Goal: Information Seeking & Learning: Compare options

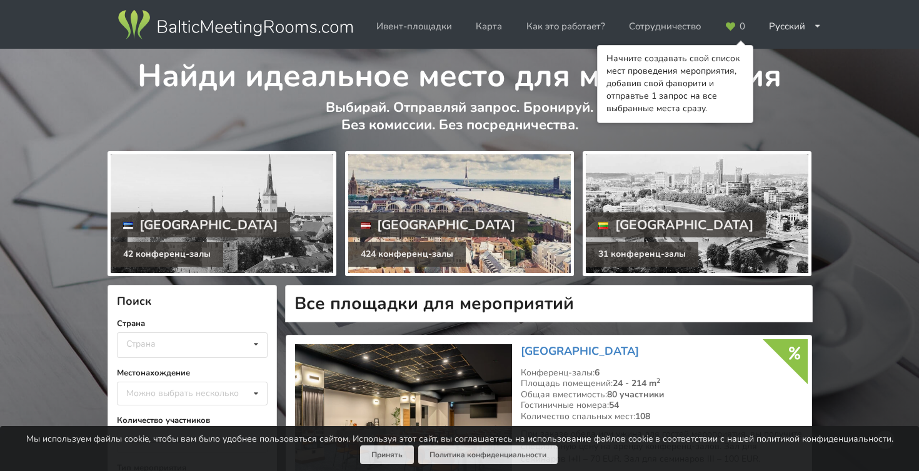
click at [472, 224] on div at bounding box center [459, 213] width 222 height 119
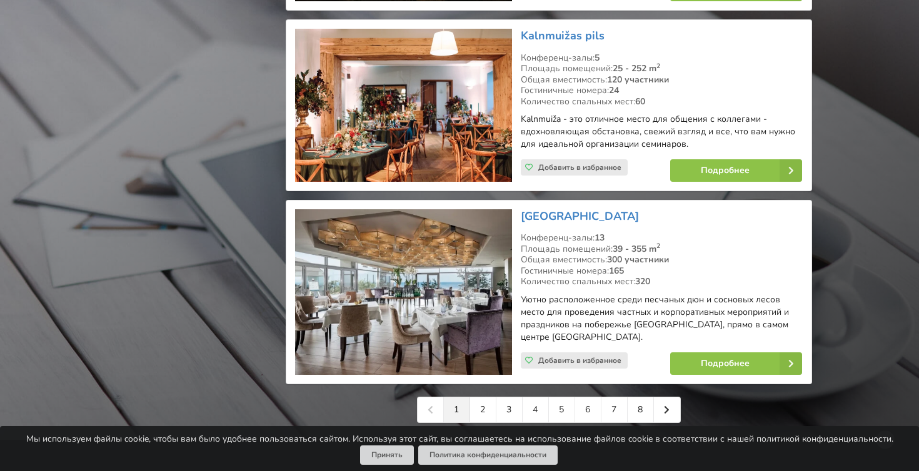
scroll to position [2718, 0]
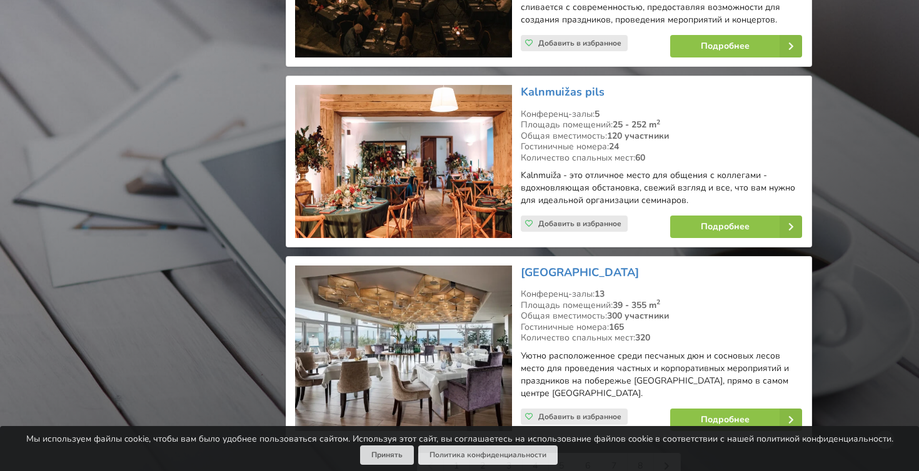
click at [484, 454] on link "2" at bounding box center [483, 466] width 26 height 25
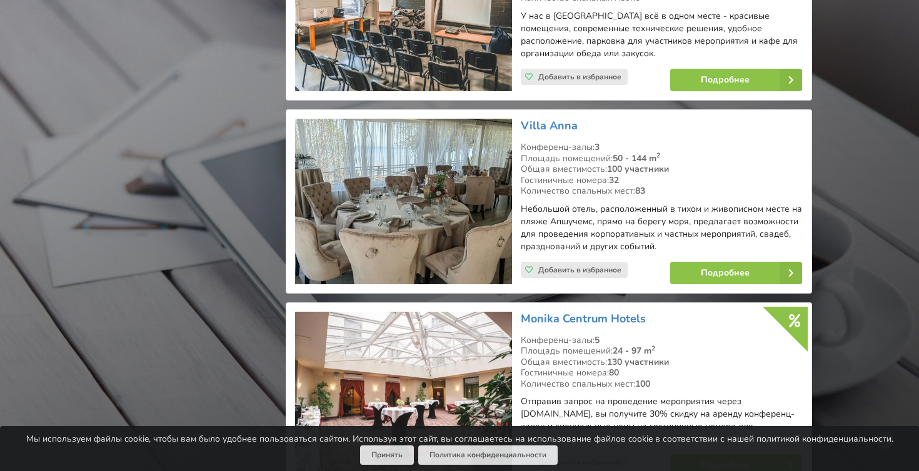
scroll to position [1800, 0]
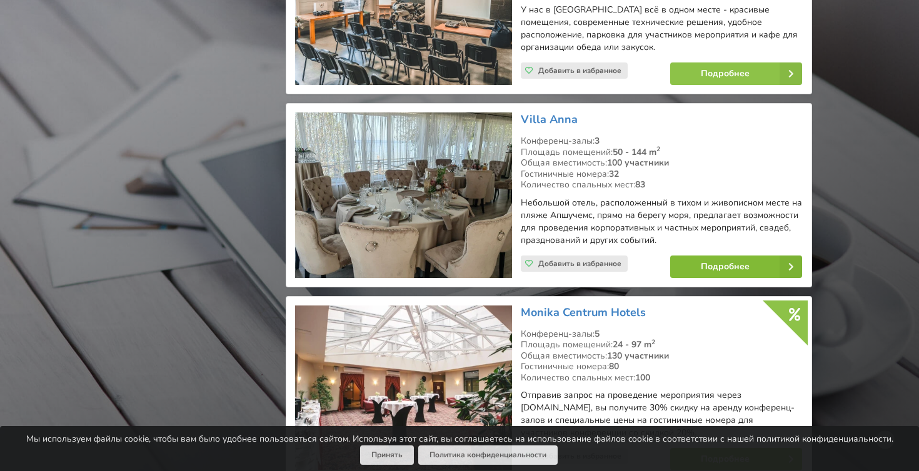
click at [723, 256] on link "Подробнее" at bounding box center [736, 267] width 132 height 22
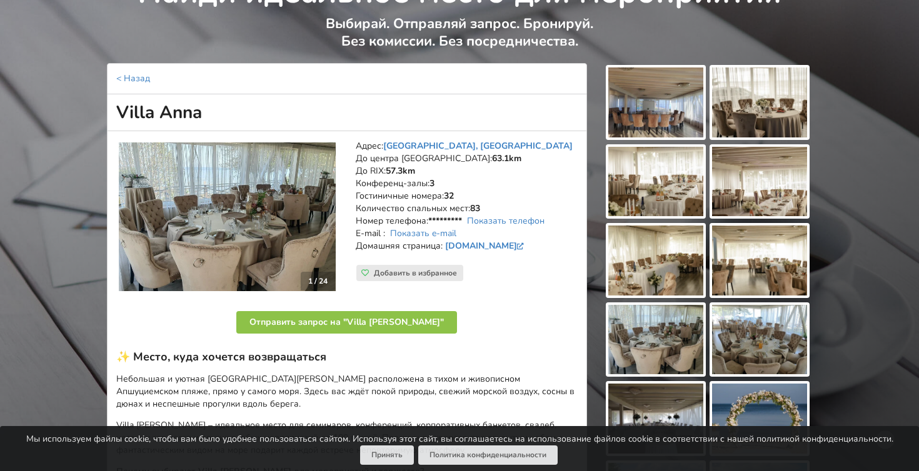
scroll to position [84, 0]
click at [645, 117] on img at bounding box center [655, 102] width 95 height 70
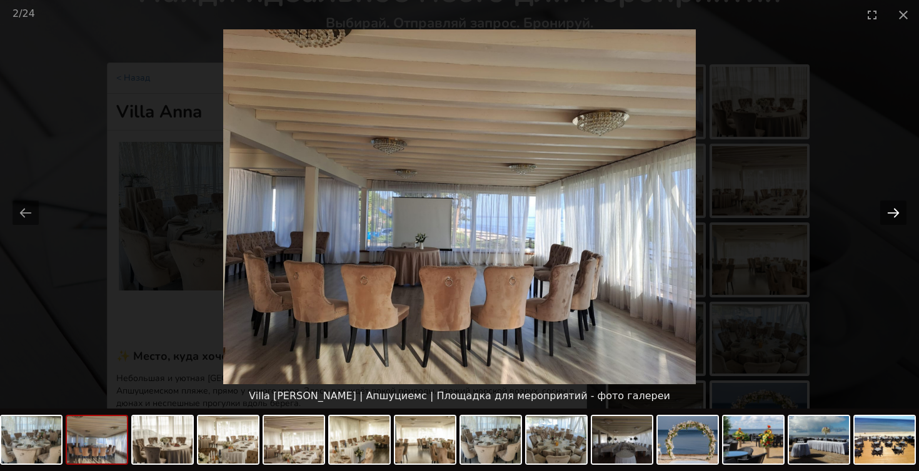
click at [892, 212] on button "Next slide" at bounding box center [893, 213] width 26 height 24
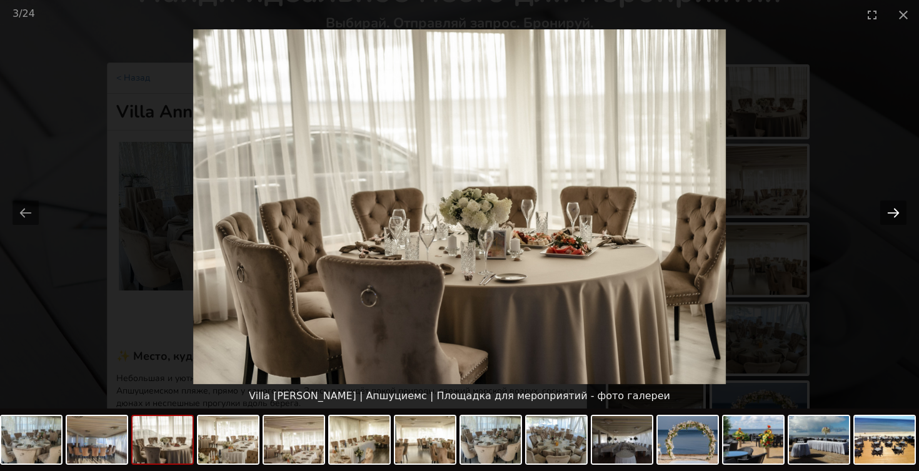
click at [892, 212] on button "Next slide" at bounding box center [893, 213] width 26 height 24
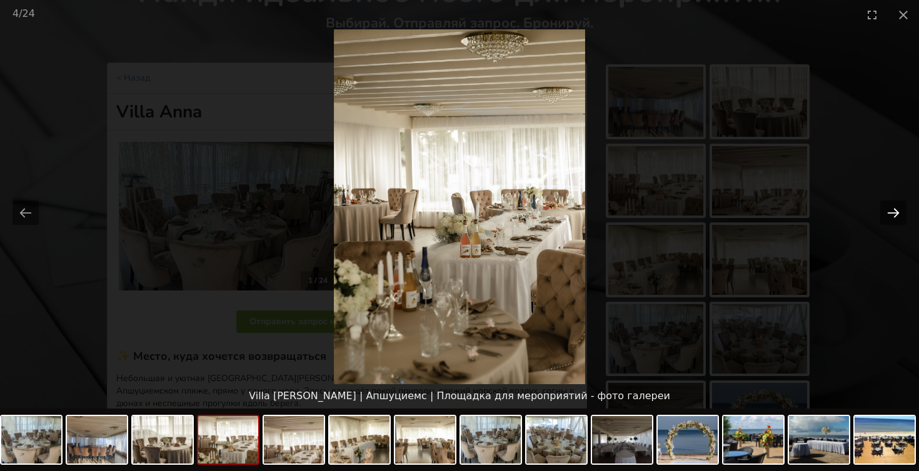
click at [892, 212] on button "Next slide" at bounding box center [893, 213] width 26 height 24
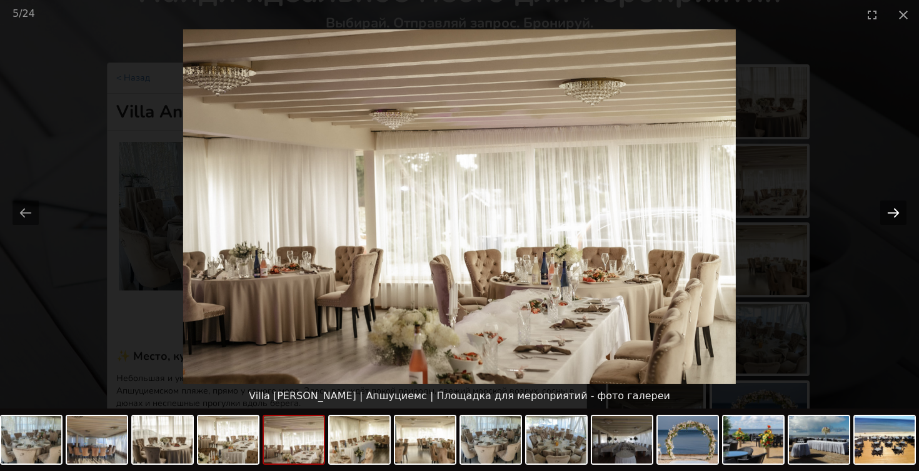
click at [892, 212] on button "Next slide" at bounding box center [893, 213] width 26 height 24
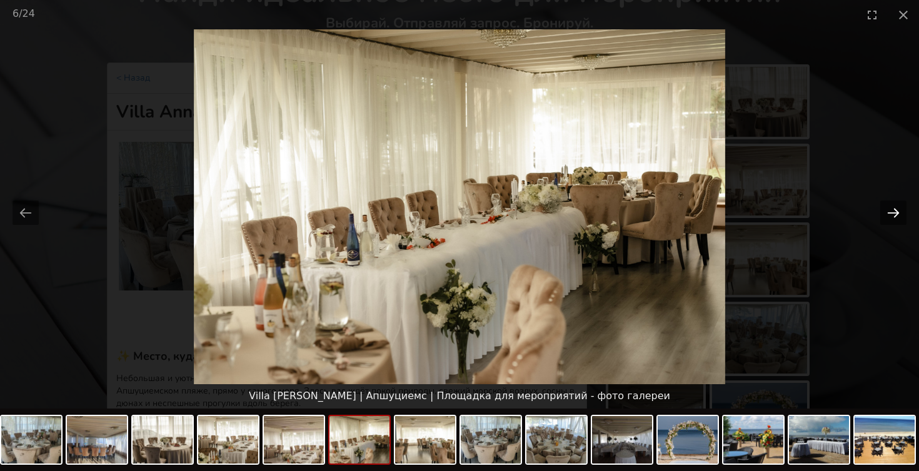
click at [892, 212] on button "Next slide" at bounding box center [893, 213] width 26 height 24
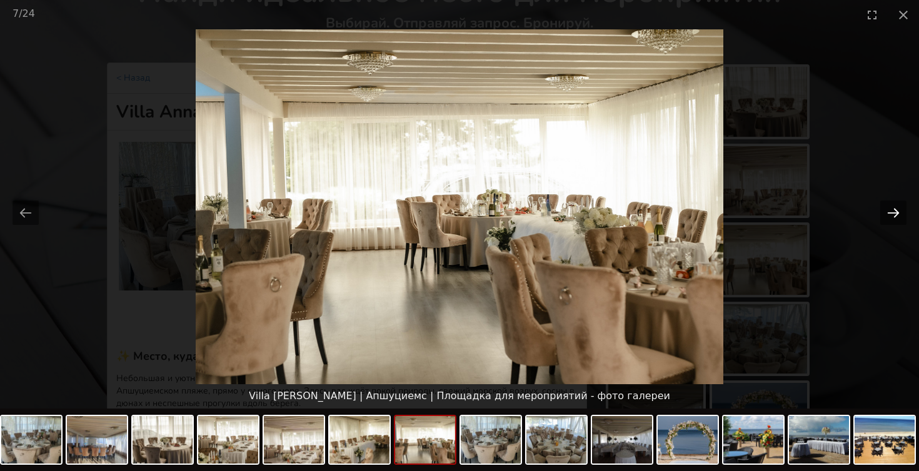
click at [892, 212] on button "Next slide" at bounding box center [893, 213] width 26 height 24
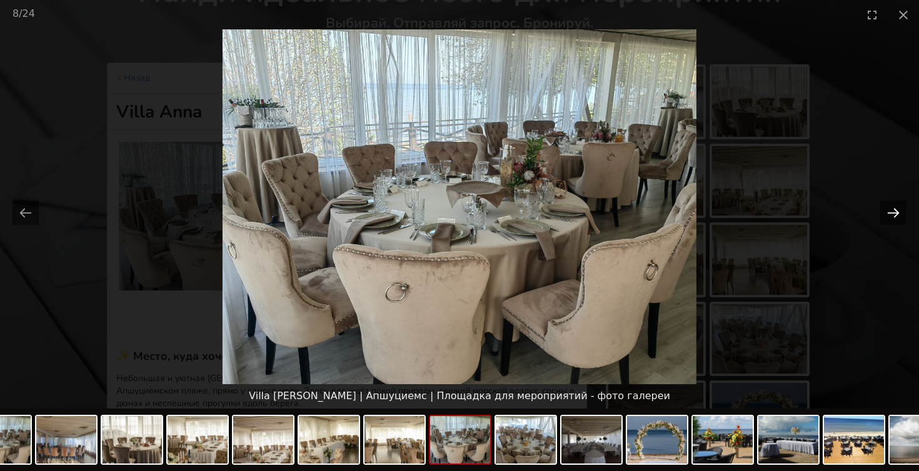
click at [892, 212] on button "Next slide" at bounding box center [893, 213] width 26 height 24
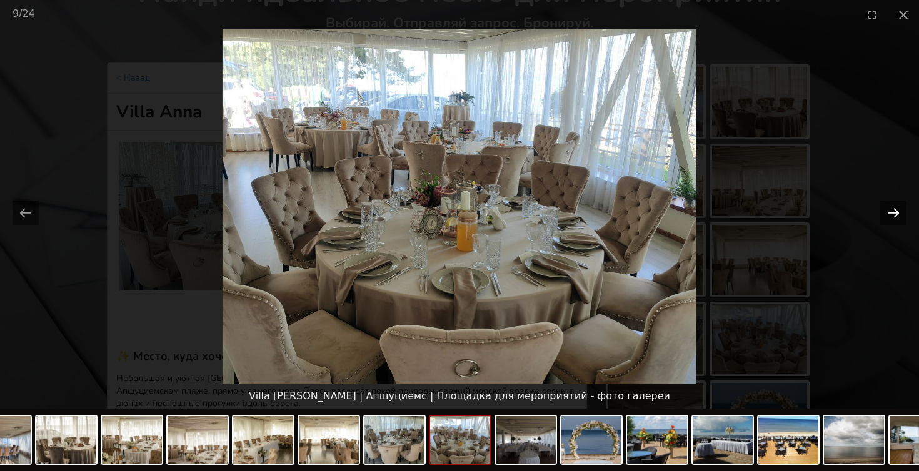
click at [892, 212] on button "Next slide" at bounding box center [893, 213] width 26 height 24
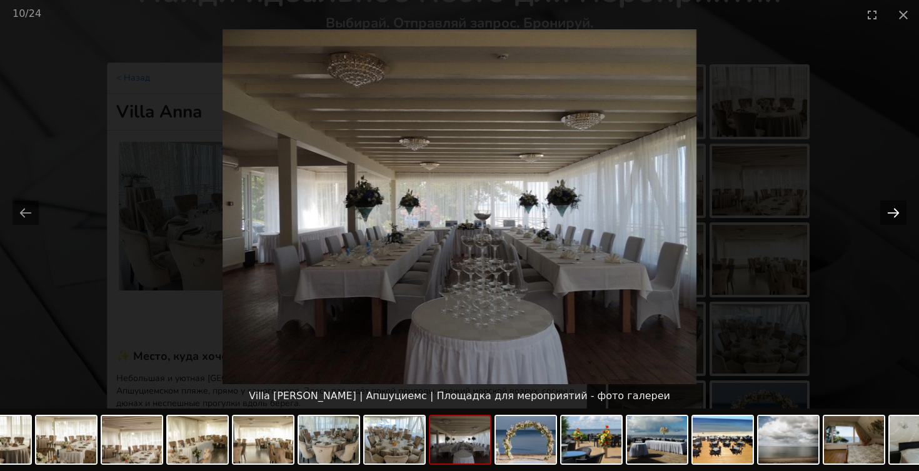
click at [892, 212] on button "Next slide" at bounding box center [893, 213] width 26 height 24
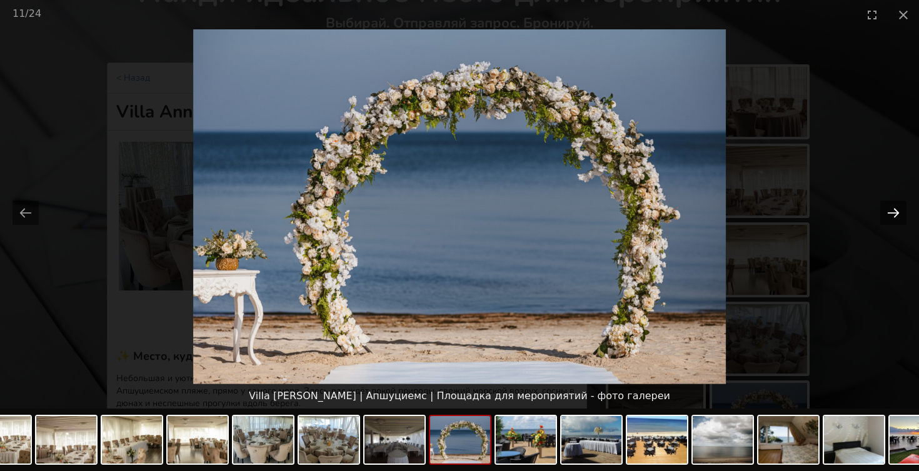
click at [892, 212] on button "Next slide" at bounding box center [893, 213] width 26 height 24
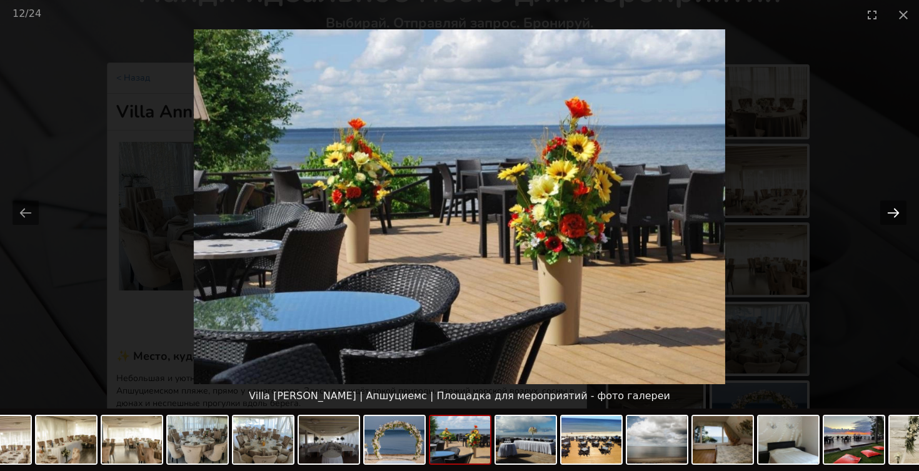
click at [892, 212] on button "Next slide" at bounding box center [893, 213] width 26 height 24
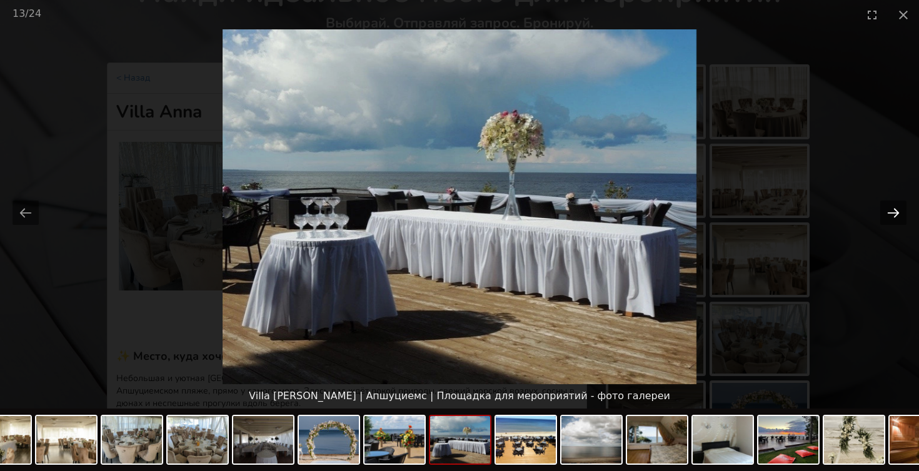
click at [892, 212] on button "Next slide" at bounding box center [893, 213] width 26 height 24
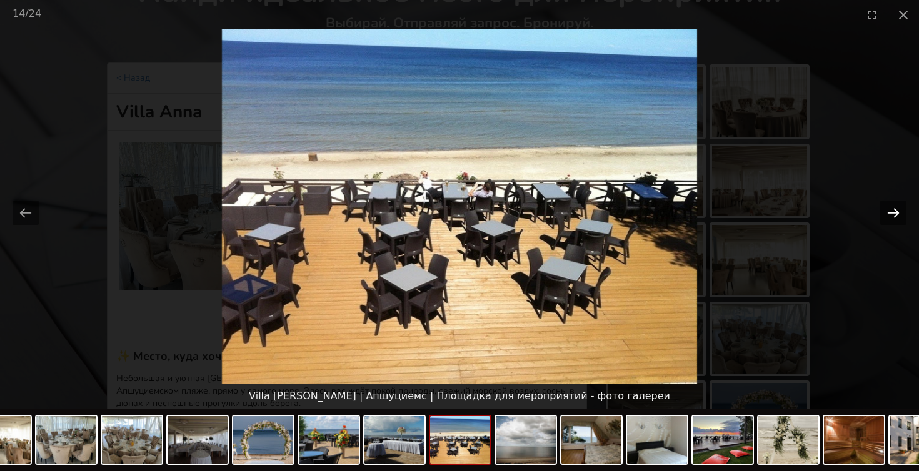
click at [892, 212] on button "Next slide" at bounding box center [893, 213] width 26 height 24
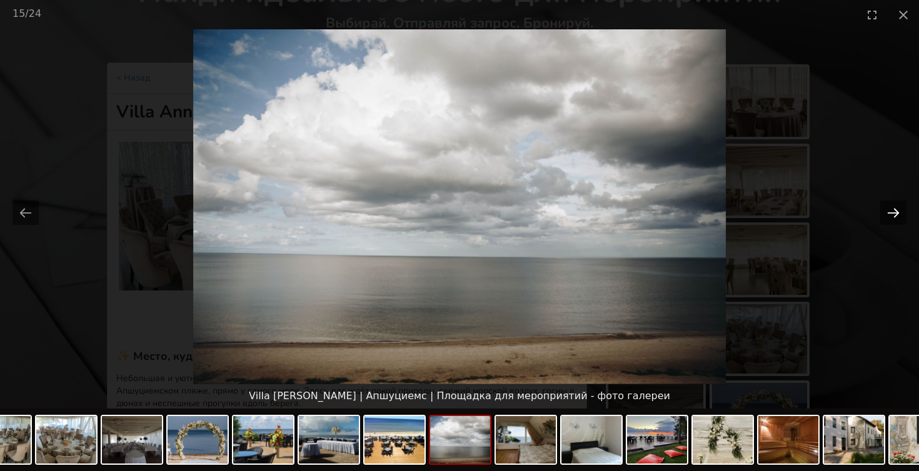
click at [892, 212] on button "Next slide" at bounding box center [893, 213] width 26 height 24
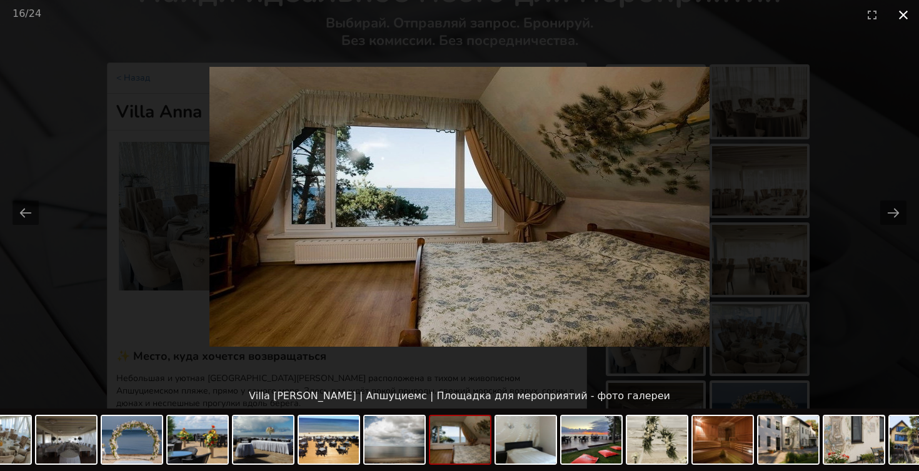
click at [901, 19] on button "Close gallery" at bounding box center [902, 14] width 31 height 29
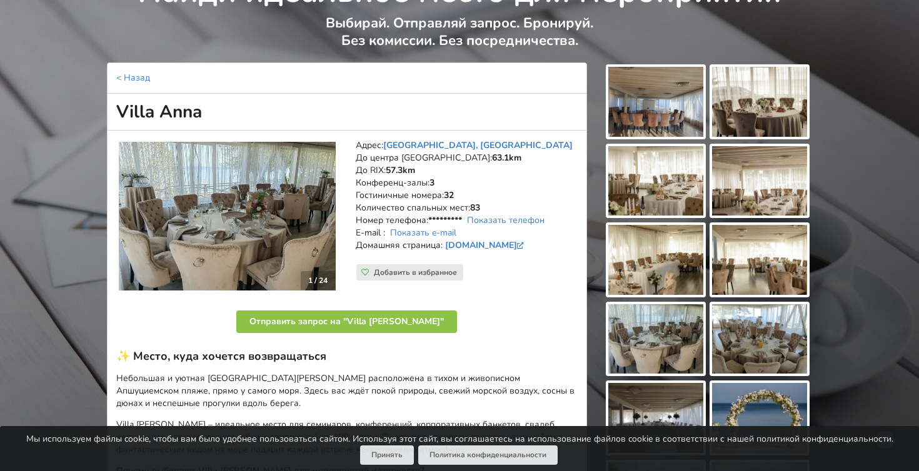
scroll to position [84, 0]
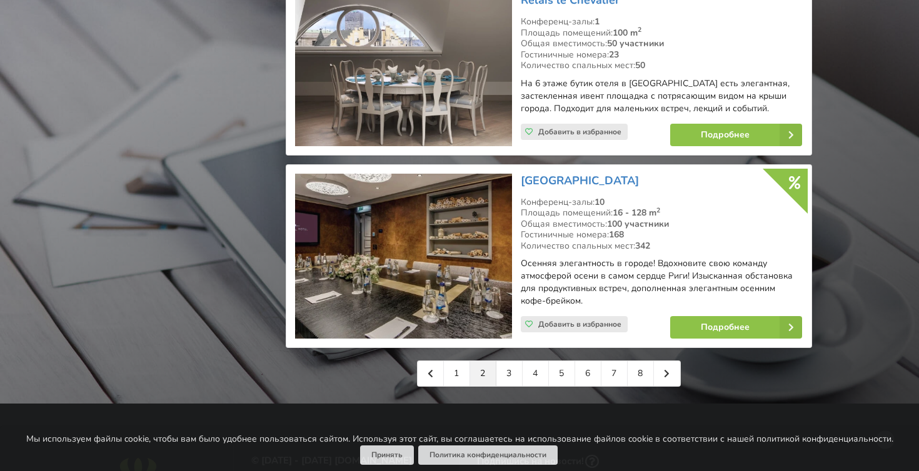
scroll to position [2863, 0]
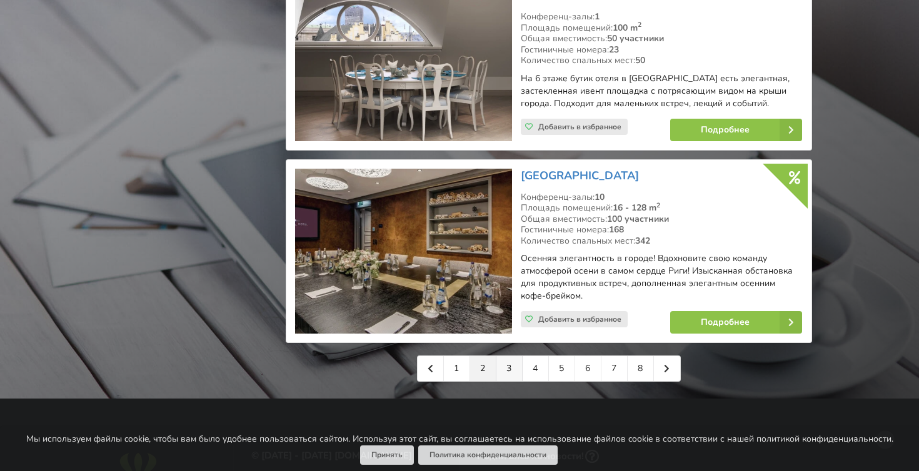
click at [509, 356] on link "3" at bounding box center [509, 368] width 26 height 25
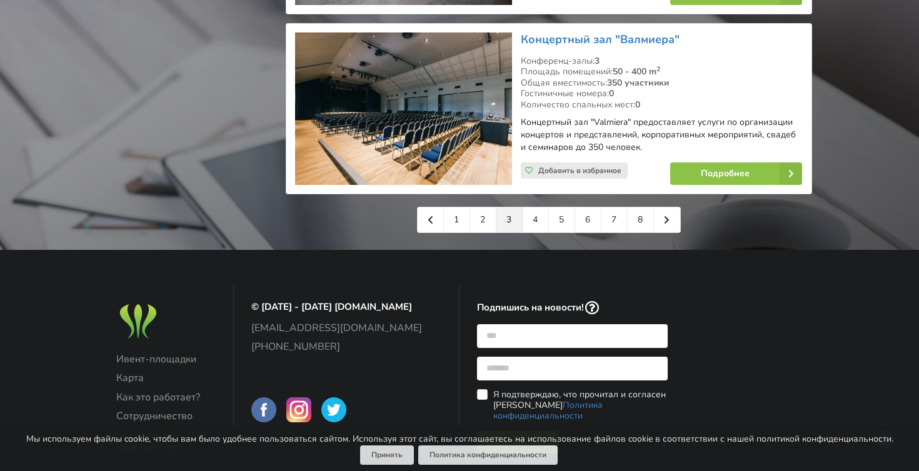
scroll to position [2946, 0]
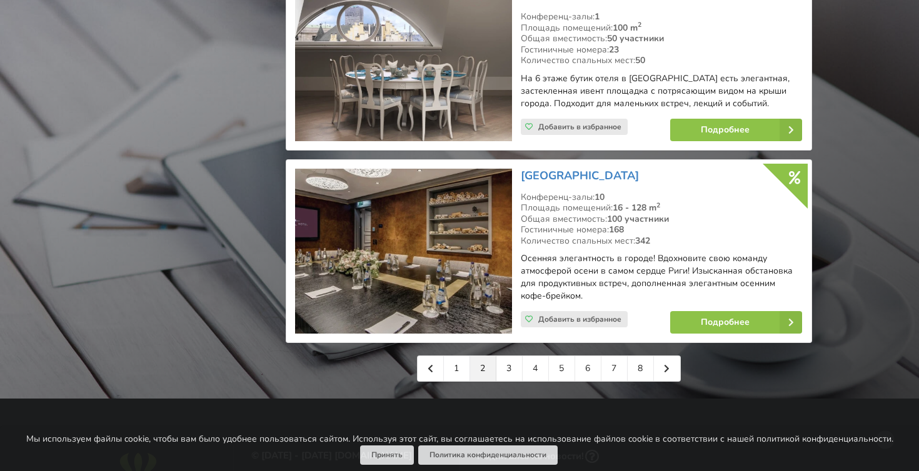
scroll to position [2863, 0]
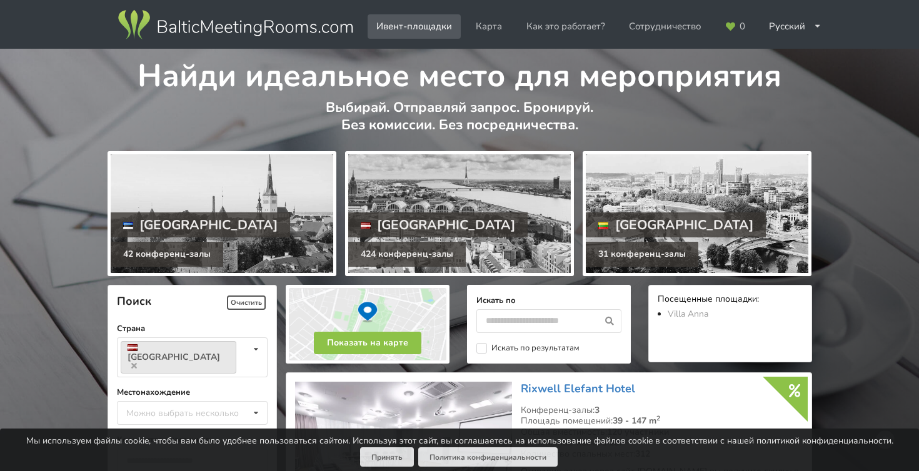
scroll to position [2718, 0]
